Goal: Information Seeking & Learning: Learn about a topic

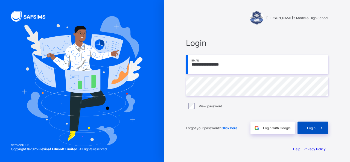
click at [310, 128] on span "Login" at bounding box center [311, 128] width 8 height 4
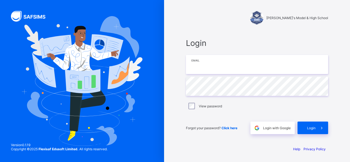
click at [209, 62] on input "email" at bounding box center [257, 64] width 142 height 19
type input "**********"
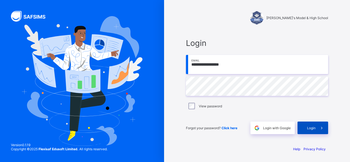
click at [314, 129] on span "Login" at bounding box center [311, 128] width 8 height 4
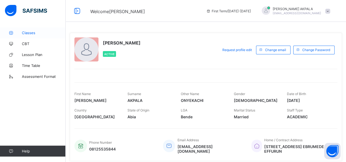
click at [28, 34] on span "Classes" at bounding box center [44, 33] width 44 height 4
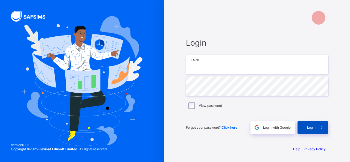
type input "**********"
click at [315, 128] on span "Login" at bounding box center [311, 128] width 8 height 4
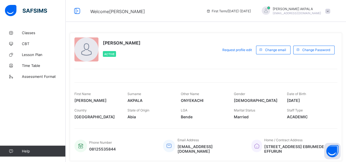
click at [330, 11] on span at bounding box center [327, 11] width 5 height 5
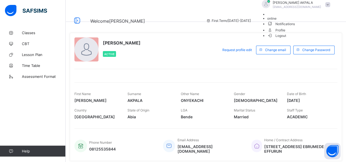
click at [330, 7] on span at bounding box center [327, 4] width 5 height 5
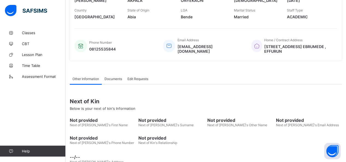
scroll to position [105, 0]
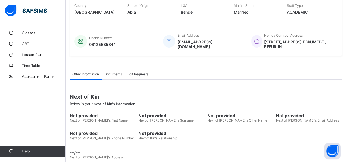
click at [113, 73] on span "Documents" at bounding box center [113, 74] width 18 height 4
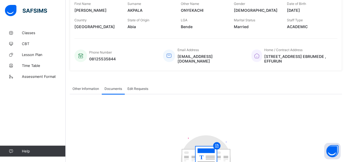
scroll to position [90, 0]
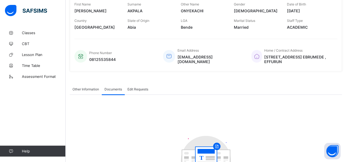
click at [142, 87] on span "Edit Requests" at bounding box center [137, 89] width 21 height 4
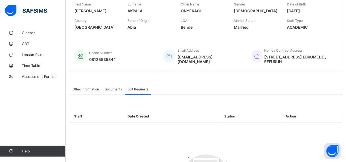
click at [86, 87] on span "Other Information" at bounding box center [85, 89] width 27 height 4
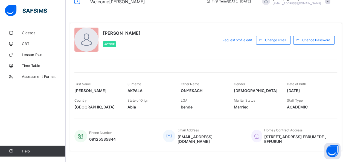
scroll to position [0, 0]
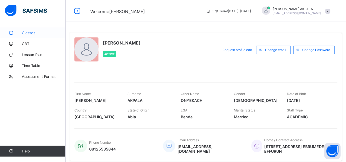
click at [28, 33] on span "Classes" at bounding box center [44, 33] width 44 height 4
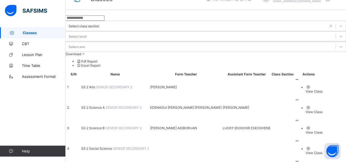
scroll to position [16, 0]
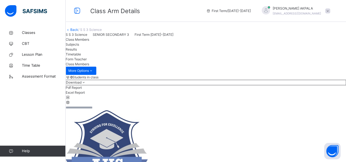
click at [79, 47] on span "Subjects" at bounding box center [72, 44] width 13 height 4
click at [77, 51] on span "Results" at bounding box center [71, 49] width 11 height 4
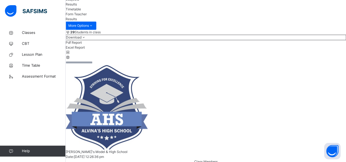
scroll to position [44, 0]
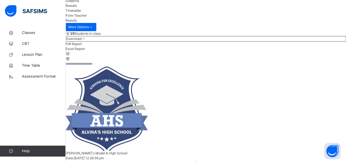
click at [81, 13] on span "Timetable" at bounding box center [73, 10] width 15 height 4
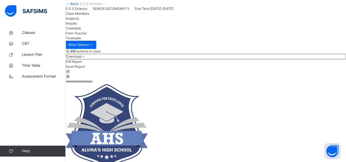
scroll to position [26, 0]
click at [87, 36] on span "Form Teacher" at bounding box center [76, 33] width 21 height 4
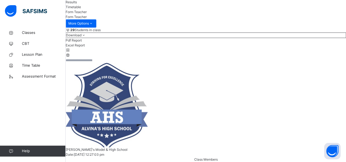
scroll to position [0, 0]
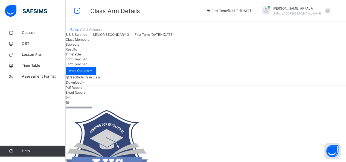
click at [89, 42] on span "Class Members" at bounding box center [78, 39] width 24 height 4
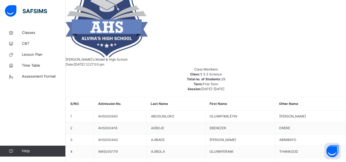
scroll to position [138, 0]
